Goal: Communication & Community: Answer question/provide support

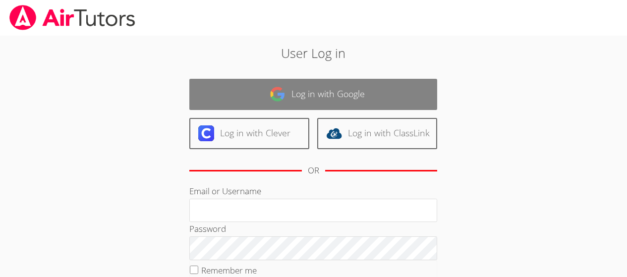
click at [312, 83] on link "Log in with Google" at bounding box center [313, 94] width 248 height 31
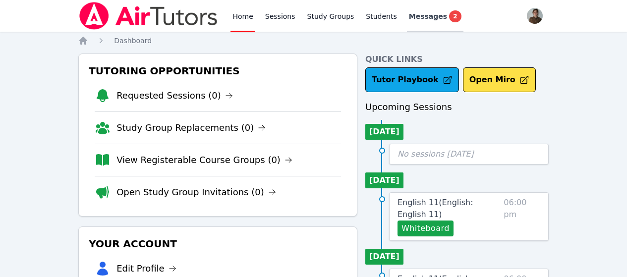
click at [417, 14] on span "Messages" at bounding box center [428, 16] width 38 height 10
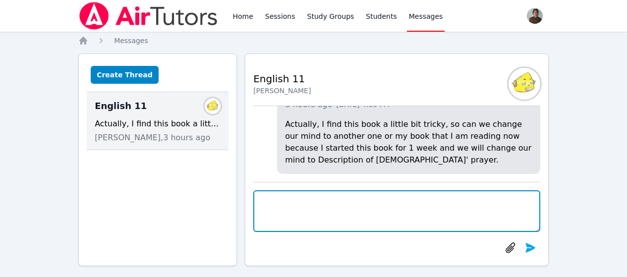
click at [415, 201] on textarea at bounding box center [396, 211] width 287 height 42
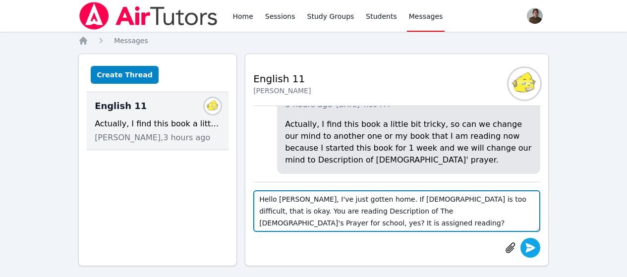
type textarea "Hello [PERSON_NAME], I've just gotten home. If [DEMOGRAPHIC_DATA] is too diffic…"
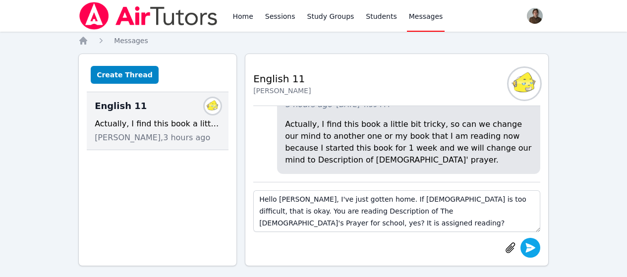
click at [531, 250] on icon "submit" at bounding box center [531, 247] width 10 height 9
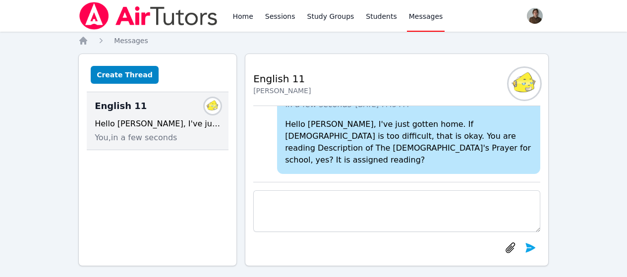
click at [10, 71] on div "Home Sessions Study Groups Students Messages Open user menu [PERSON_NAME] Open …" at bounding box center [313, 143] width 627 height 286
